Goal: Task Accomplishment & Management: Use online tool/utility

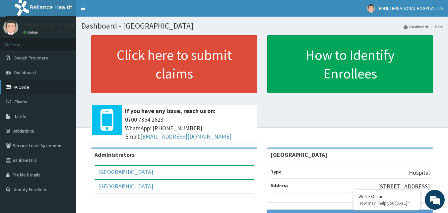
click at [24, 87] on link "PA Code" at bounding box center [38, 87] width 76 height 15
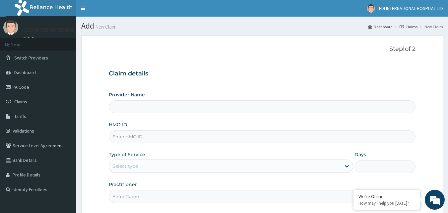
type input "[GEOGRAPHIC_DATA]"
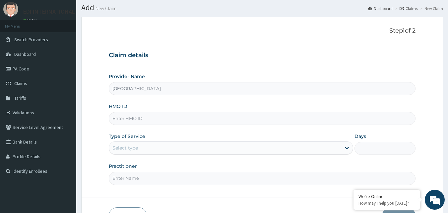
scroll to position [33, 0]
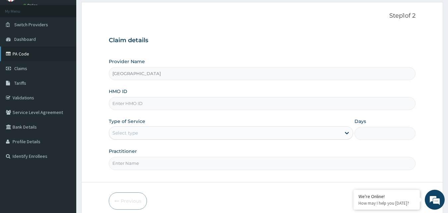
click at [25, 53] on link "PA Code" at bounding box center [38, 53] width 76 height 15
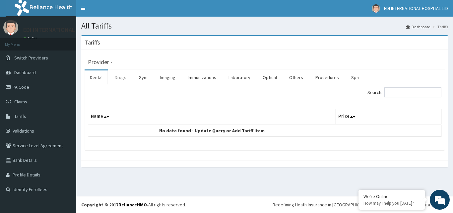
click at [125, 76] on link "Drugs" at bounding box center [120, 77] width 22 height 14
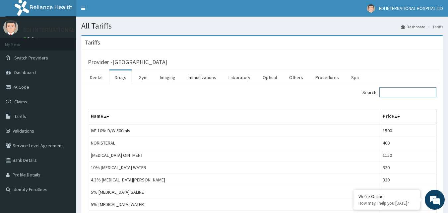
click at [405, 94] on input "Search:" at bounding box center [407, 92] width 57 height 10
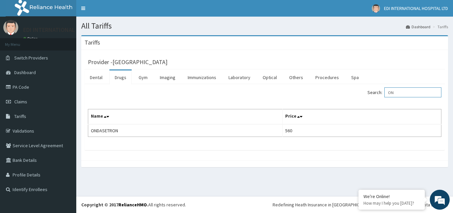
type input "O"
type input "IV OND"
click at [29, 87] on link "PA Code" at bounding box center [38, 87] width 76 height 15
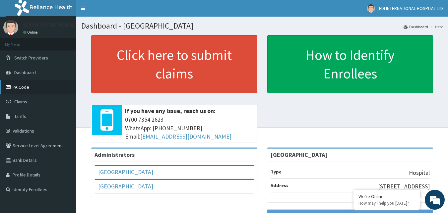
click at [24, 87] on link "PA Code" at bounding box center [38, 87] width 76 height 15
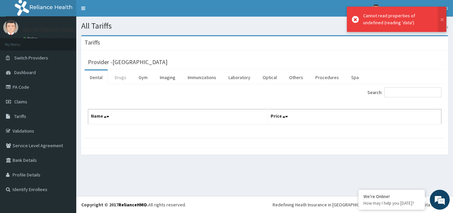
click at [124, 78] on link "Drugs" at bounding box center [120, 77] width 22 height 14
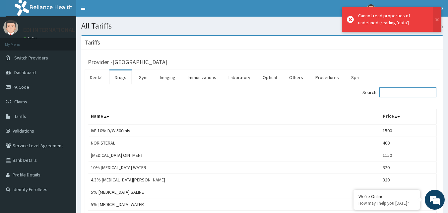
click at [407, 92] on input "Search:" at bounding box center [407, 92] width 57 height 10
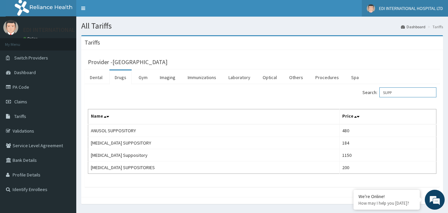
type input "SUPP"
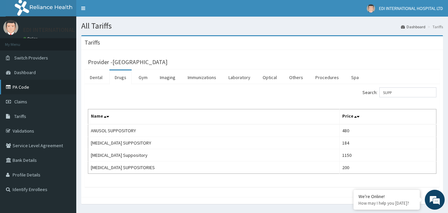
click at [31, 85] on link "PA Code" at bounding box center [38, 87] width 76 height 15
